Goal: Information Seeking & Learning: Find specific fact

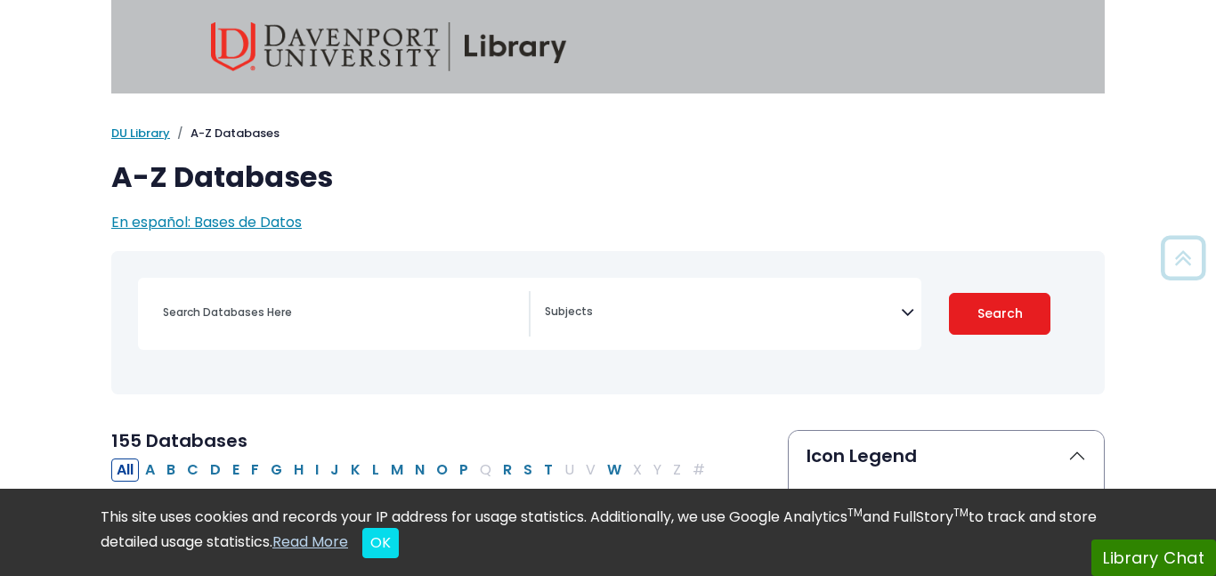
select select "Database Subject Filter"
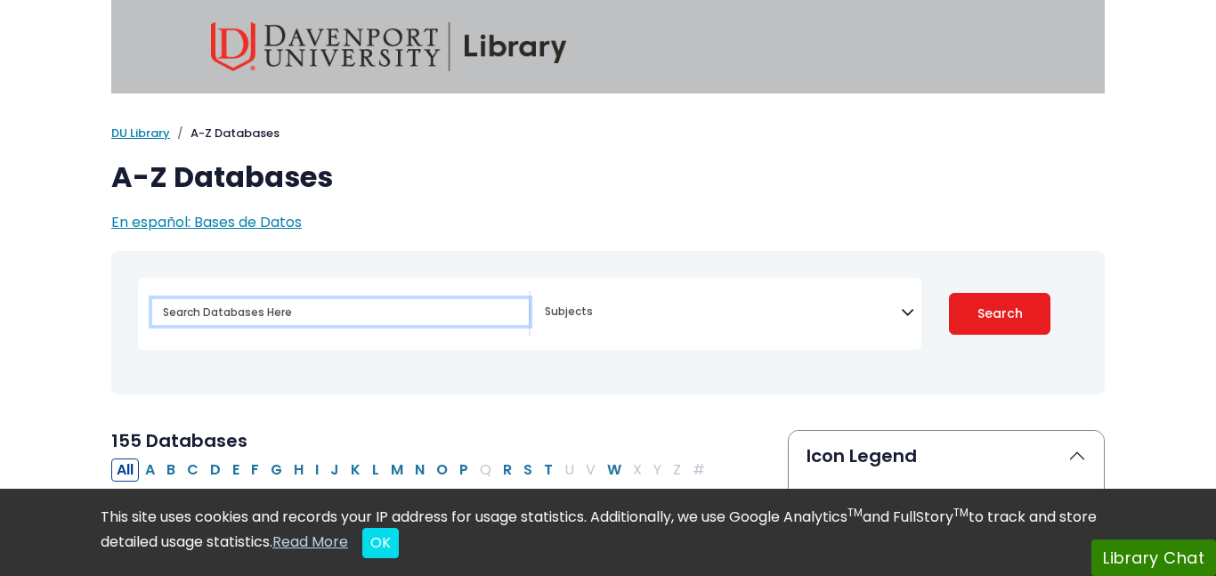
click at [280, 319] on input "Search database by title or keyword" at bounding box center [340, 312] width 377 height 26
type input "IBIS"
click at [949, 293] on button "Search" at bounding box center [999, 314] width 101 height 42
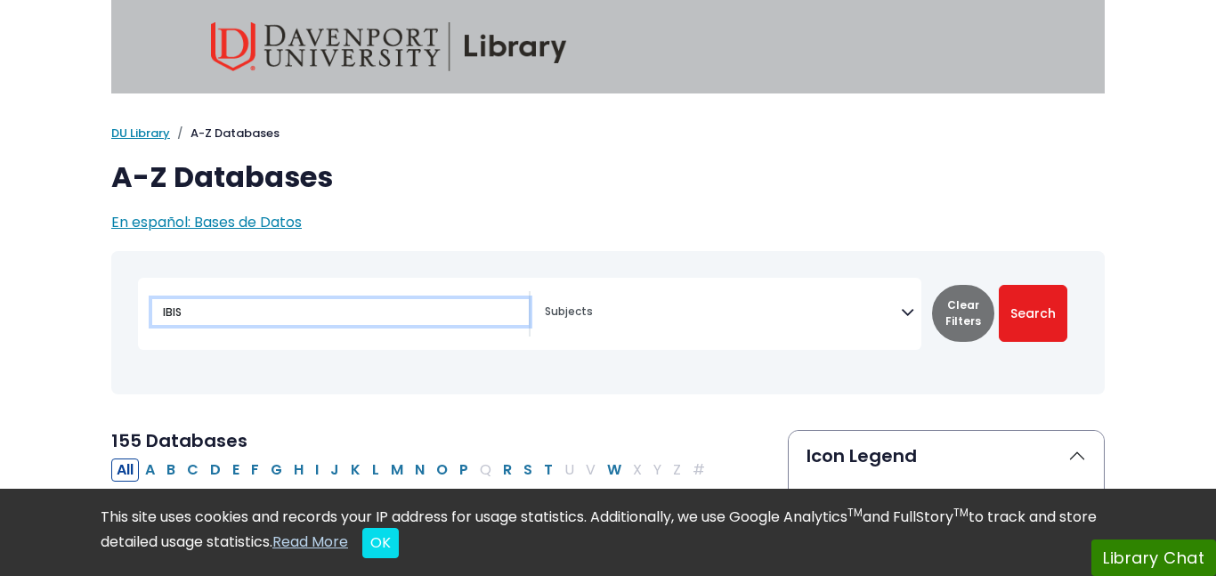
select select "Database Subject Filter"
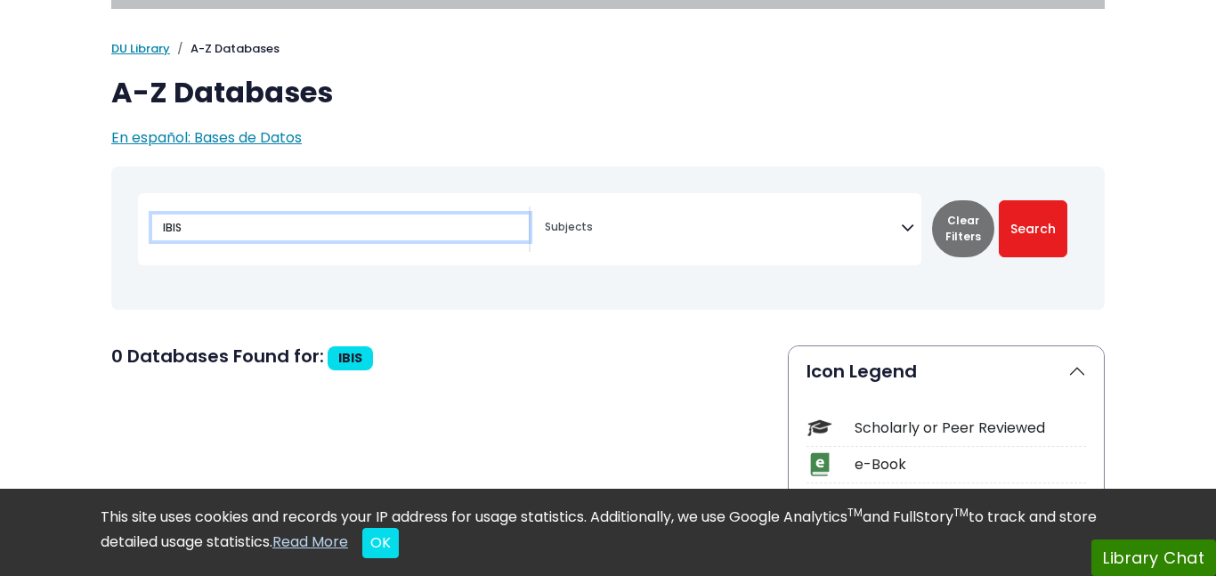
scroll to position [88, 0]
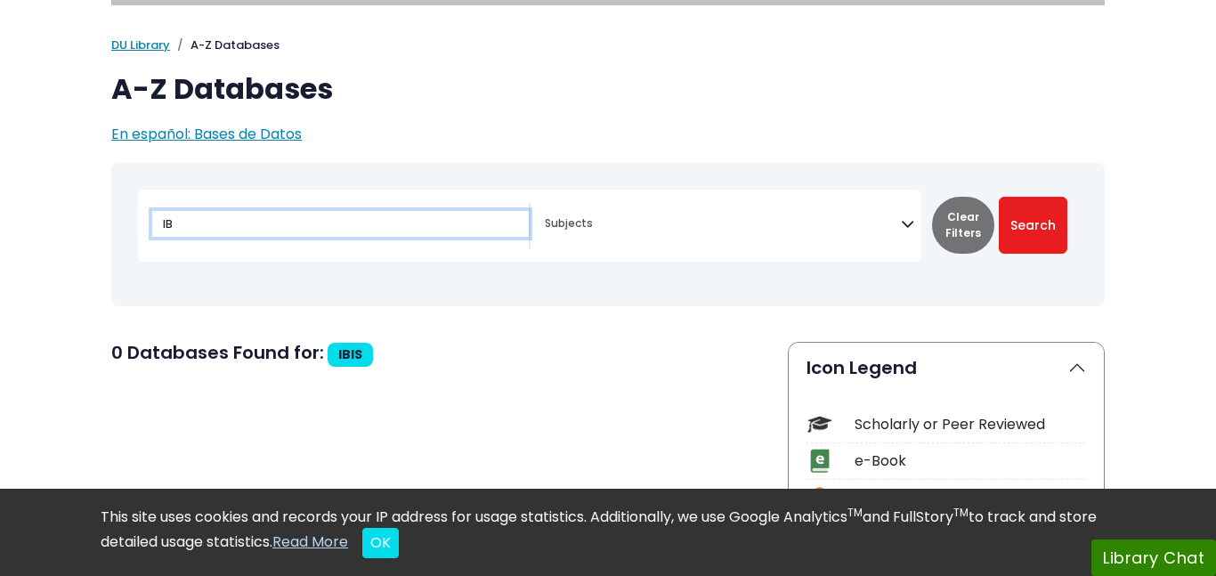
type input "I"
type input "Mintel"
click at [999, 197] on button "Search" at bounding box center [1033, 225] width 69 height 57
select select "Database Subject Filter"
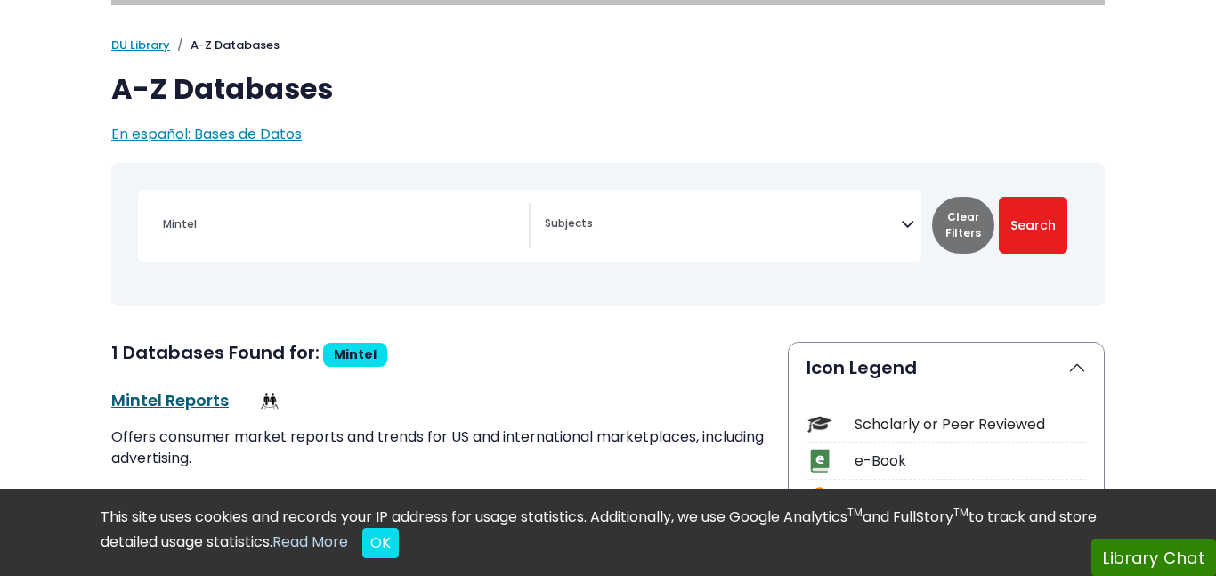
click at [148, 402] on link "Mintel Reports This link opens in a new window" at bounding box center [170, 400] width 118 height 22
click at [267, 203] on div "Mintel" at bounding box center [340, 224] width 377 height 43
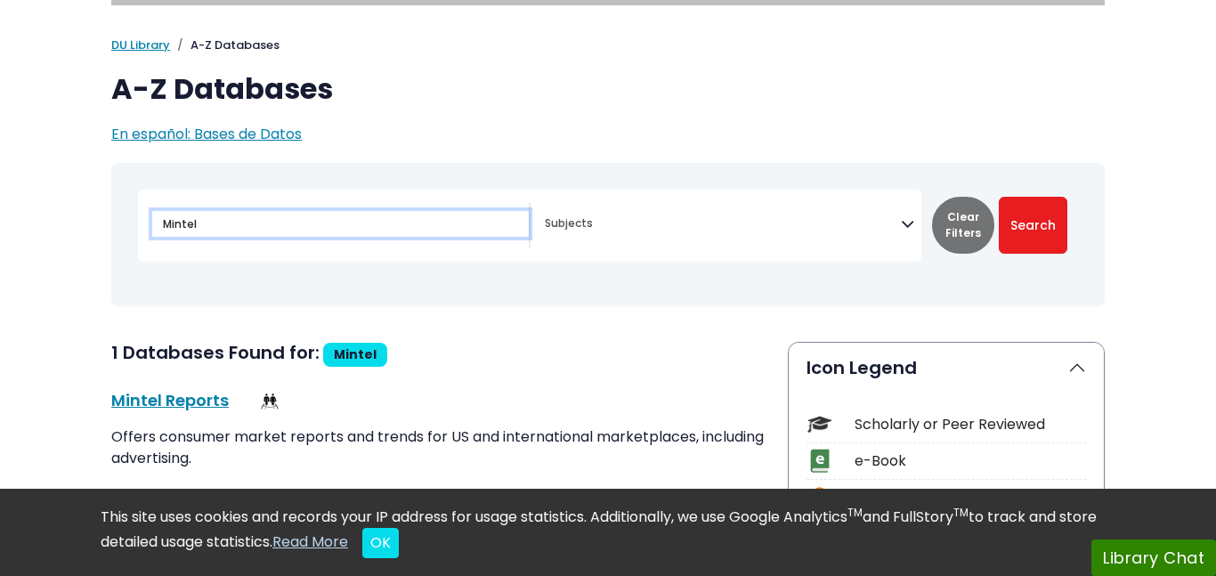
click at [272, 222] on input "Mintel" at bounding box center [340, 224] width 377 height 26
type input "M"
type input "World"
click at [999, 197] on button "Search" at bounding box center [1033, 225] width 69 height 57
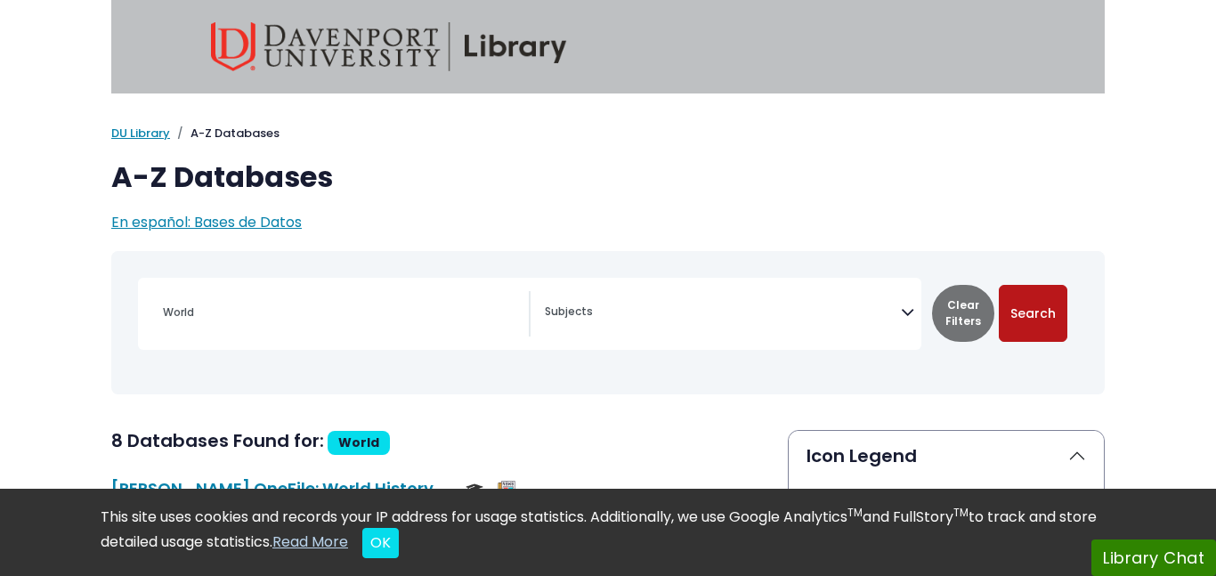
click at [1013, 308] on button "Search" at bounding box center [1033, 313] width 69 height 57
select select "Database Subject Filter"
click at [393, 296] on div "World" at bounding box center [340, 312] width 377 height 43
click at [360, 321] on input "World" at bounding box center [340, 312] width 377 height 26
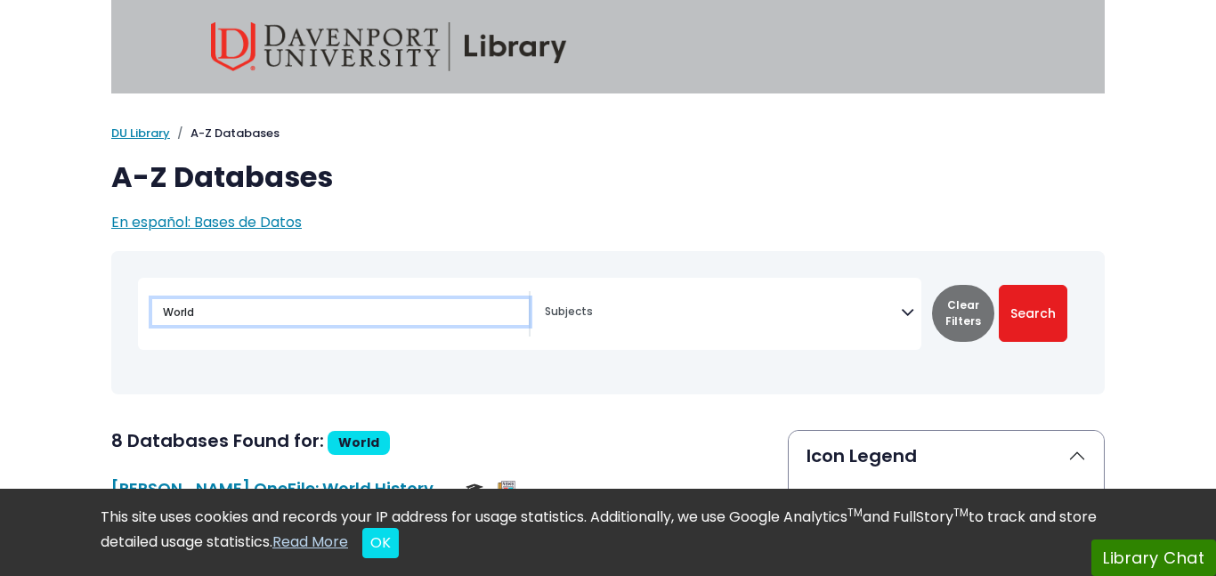
click at [360, 321] on input "World" at bounding box center [340, 312] width 377 height 26
type input "IBIS"
click at [999, 285] on button "Search" at bounding box center [1033, 313] width 69 height 57
select select "Database Subject Filter"
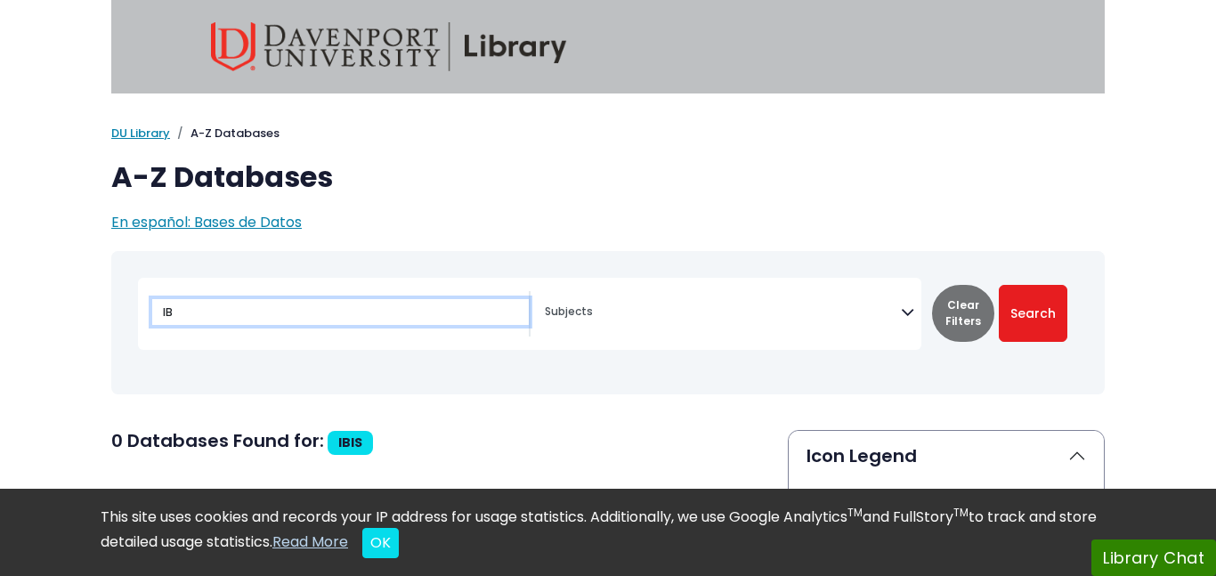
type input "IB"
click at [999, 285] on button "Search" at bounding box center [1033, 313] width 69 height 57
select select "Database Subject Filter"
type input "I"
click at [999, 285] on button "Search" at bounding box center [1033, 313] width 69 height 57
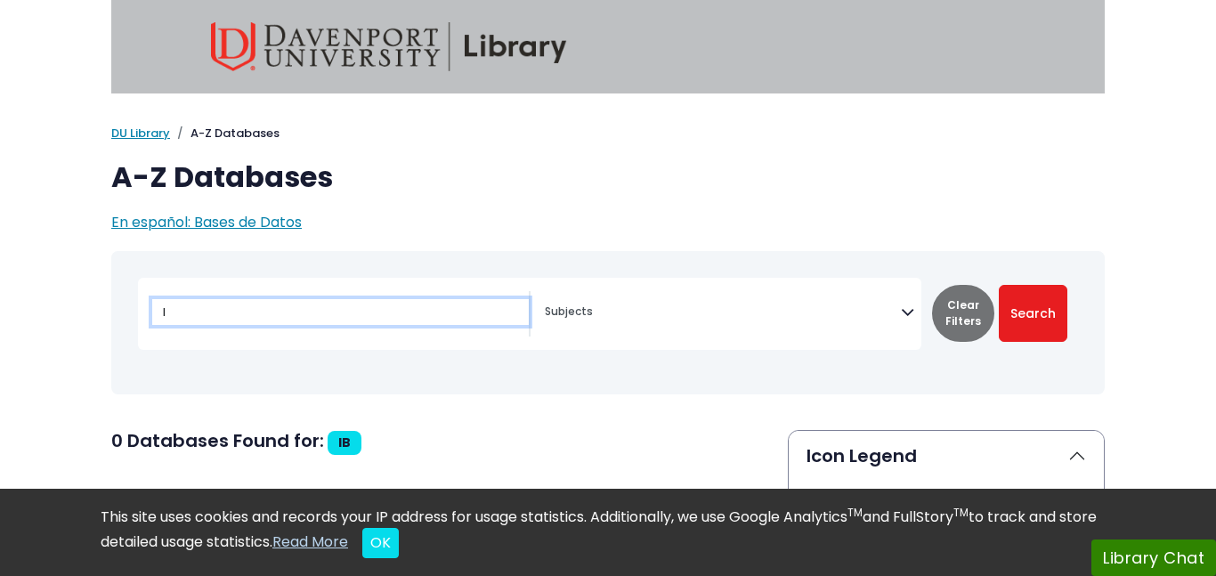
select select "Database Subject Filter"
click at [999, 285] on button "Search" at bounding box center [1033, 313] width 69 height 57
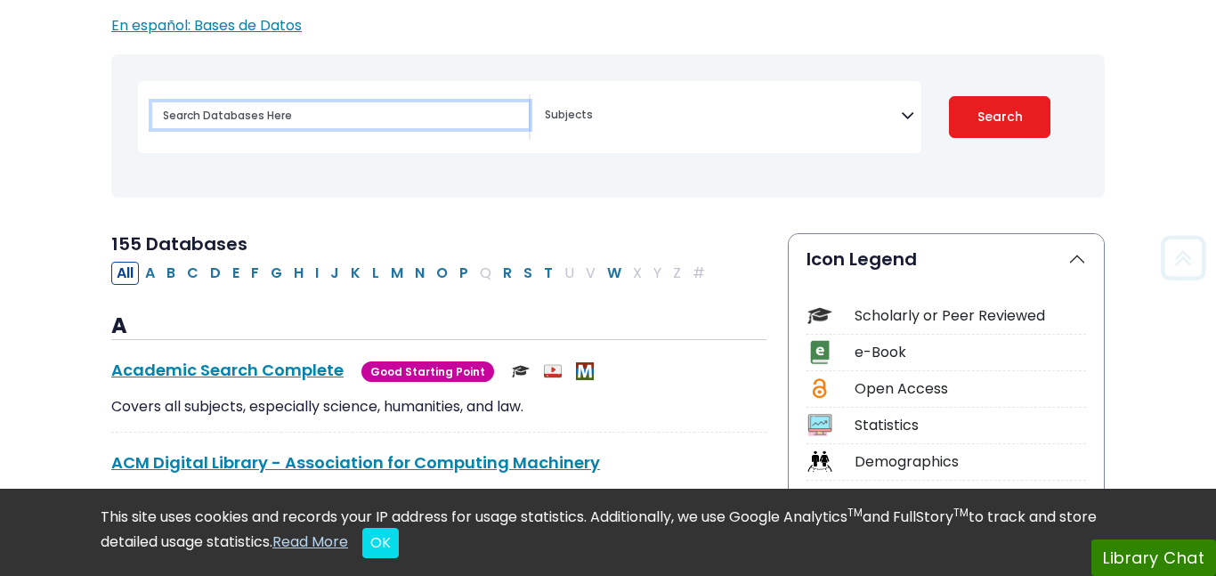
scroll to position [432, 0]
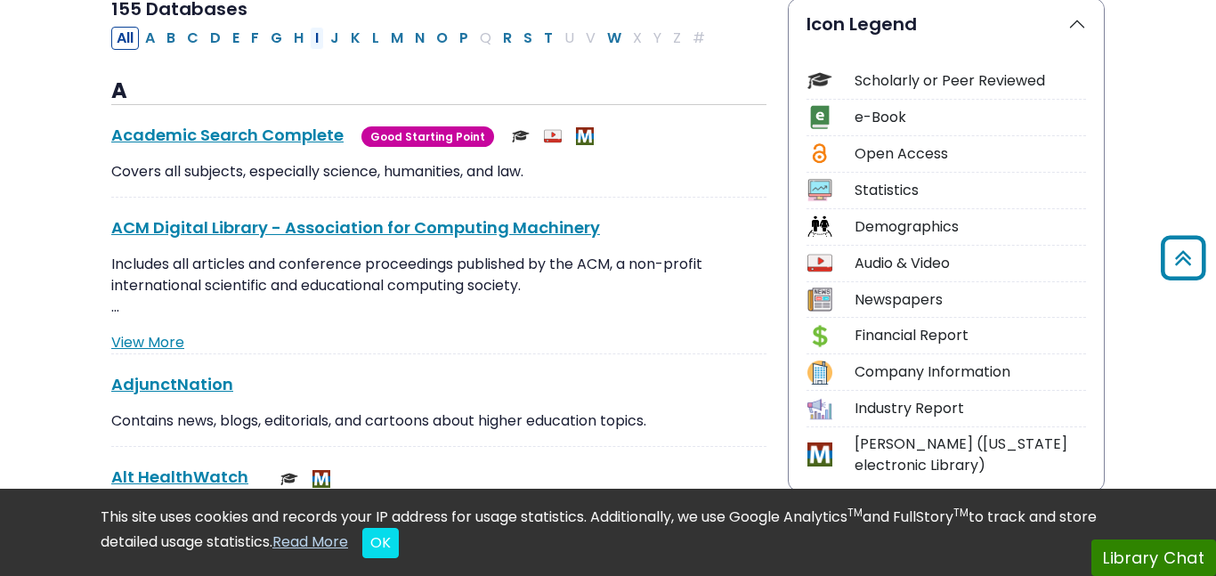
click at [313, 33] on button "I" at bounding box center [317, 38] width 14 height 23
select select "Database Subject Filter"
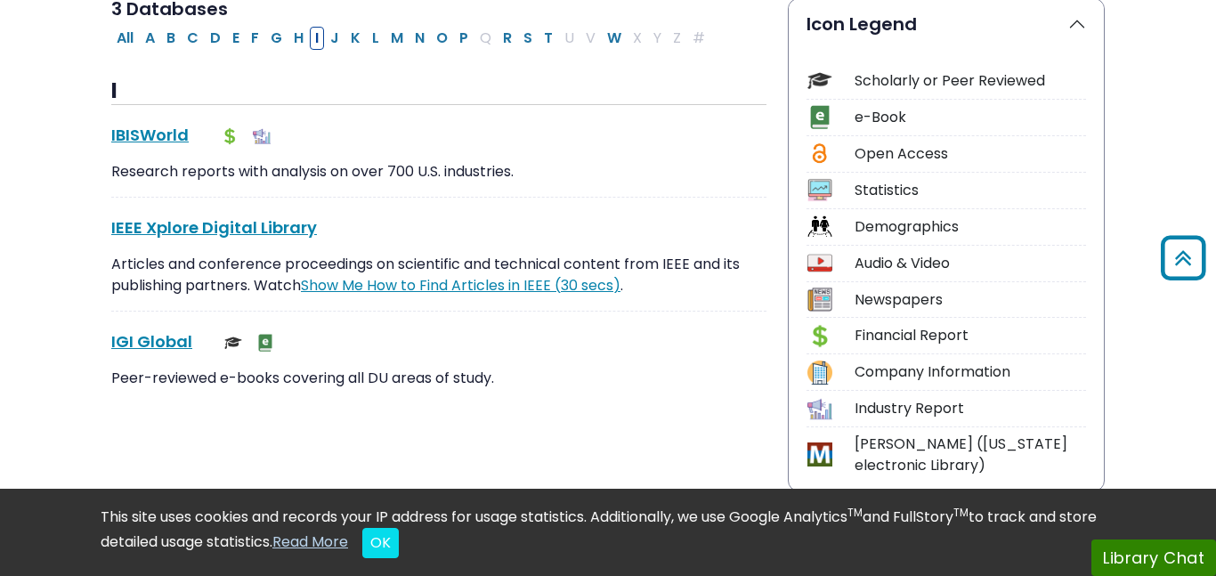
scroll to position [488, 0]
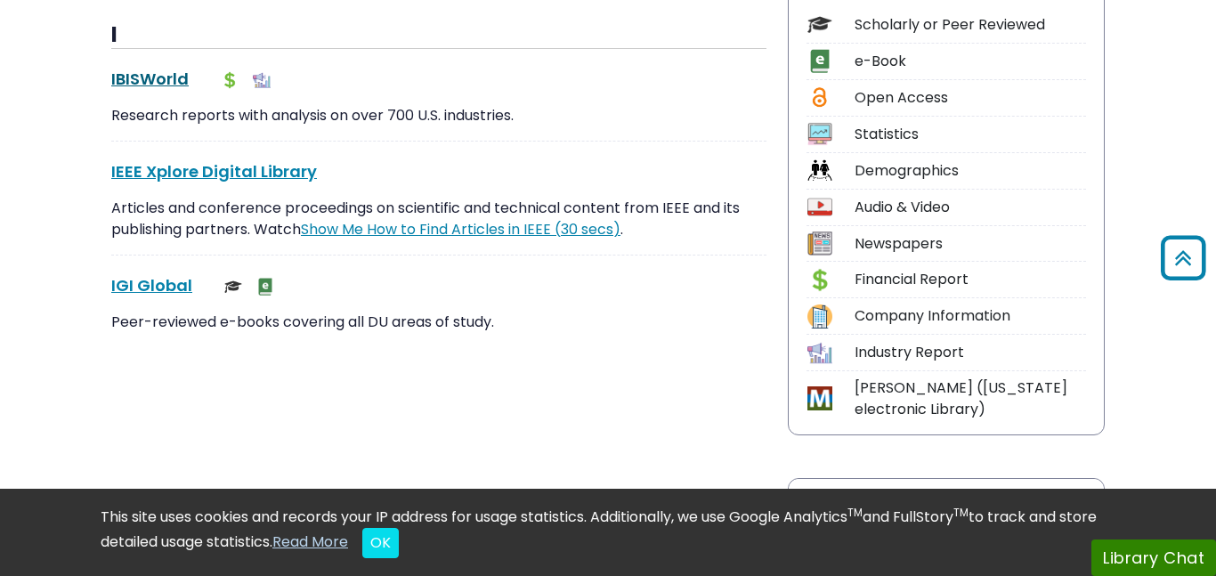
click at [130, 80] on link "IBISWorld This link opens in a new window" at bounding box center [149, 79] width 77 height 22
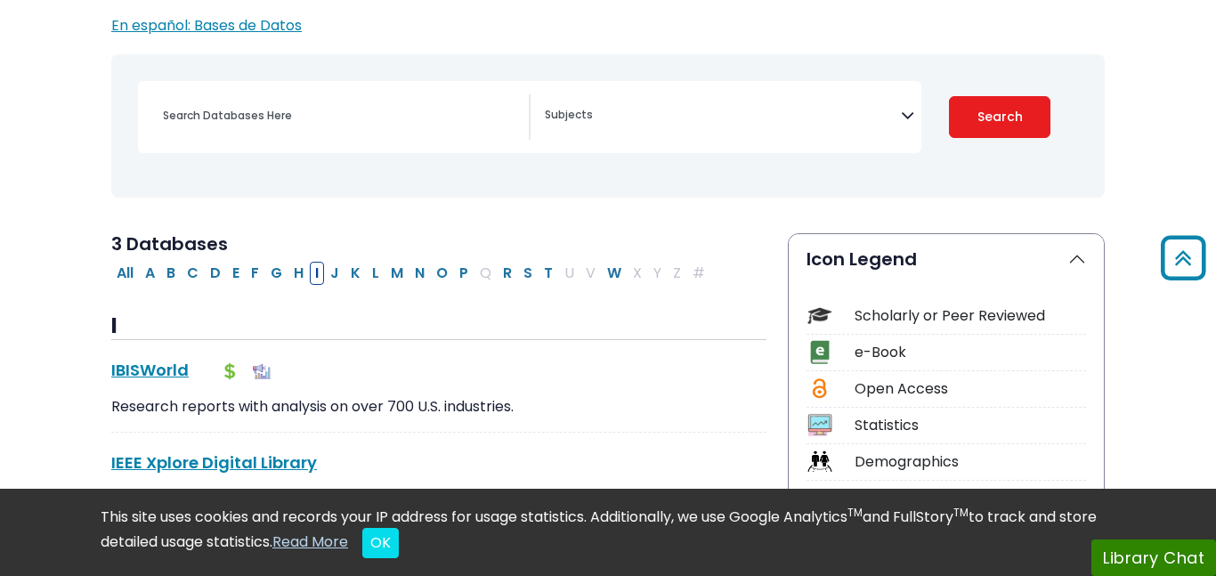
scroll to position [187, 0]
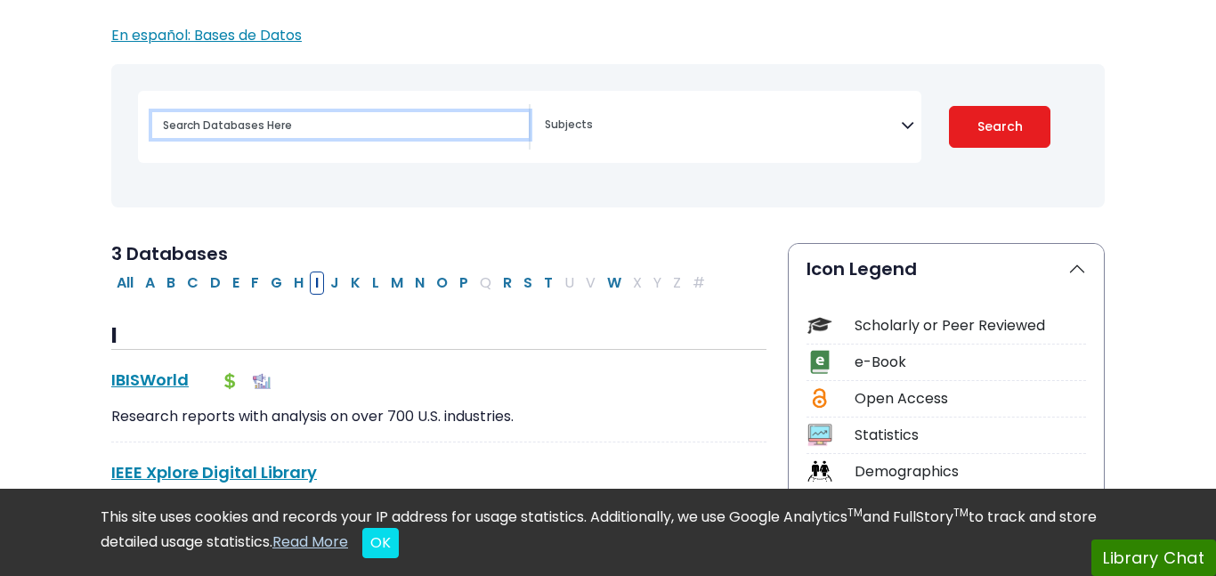
click at [377, 119] on input "Search database by title or keyword" at bounding box center [340, 125] width 377 height 26
click at [949, 106] on button "Search" at bounding box center [999, 127] width 101 height 42
type input "\"
select select "Database Subject Filter"
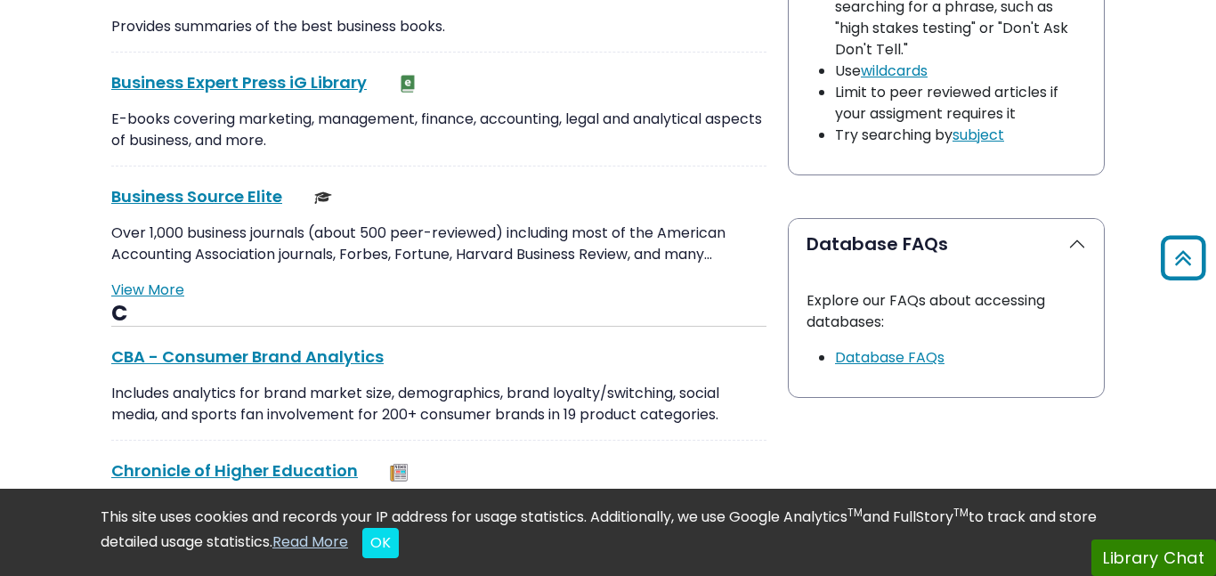
scroll to position [1637, 0]
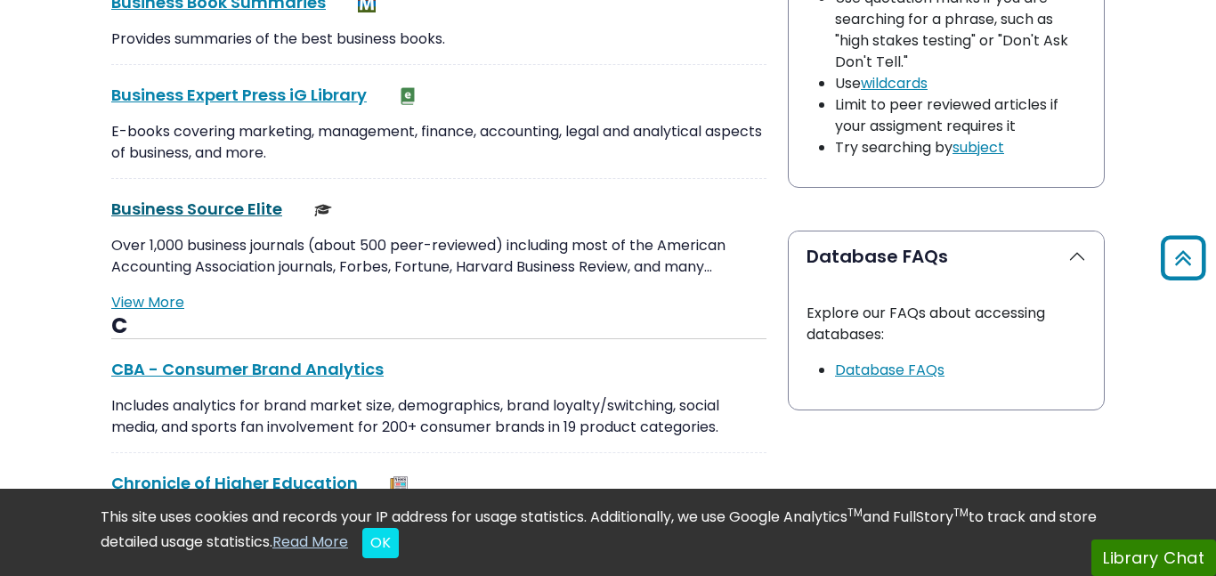
click at [264, 207] on link "Business Source Elite This link opens in a new window" at bounding box center [196, 209] width 171 height 22
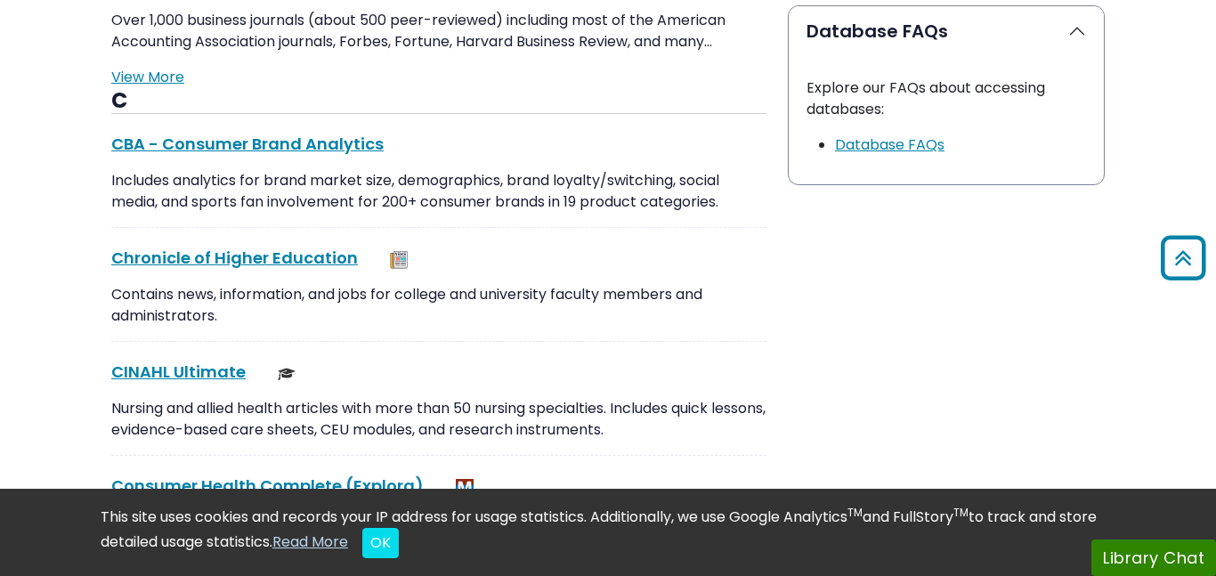
scroll to position [1863, 0]
click at [271, 146] on link "CBA - Consumer Brand Analytics This link opens in a new window" at bounding box center [247, 143] width 272 height 22
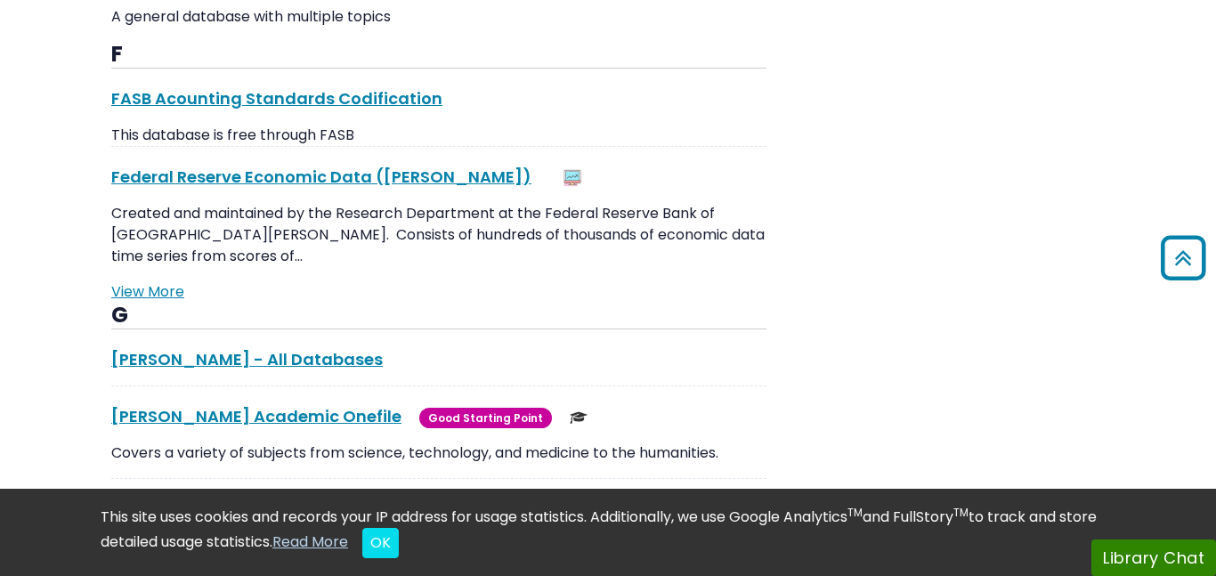
scroll to position [3508, 0]
